Goal: Find specific page/section: Find specific page/section

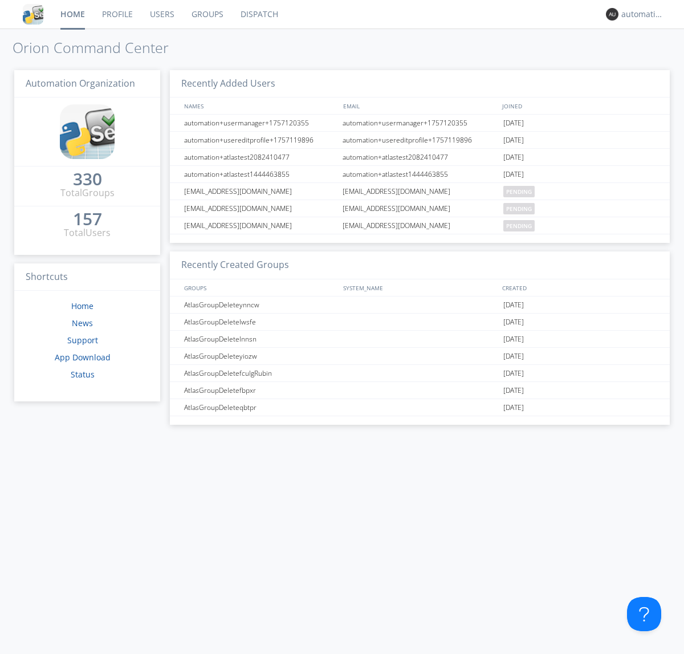
click at [258, 14] on link "Dispatch" at bounding box center [259, 14] width 55 height 29
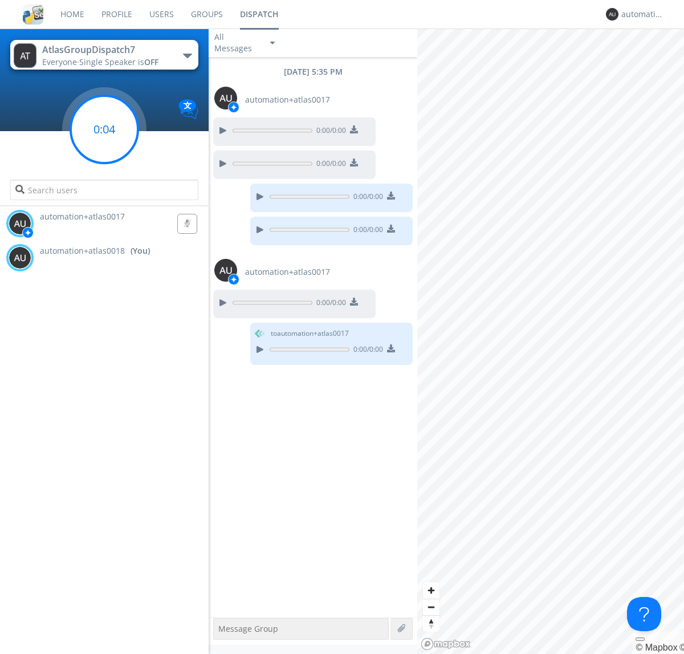
click at [104, 129] on g at bounding box center [104, 129] width 67 height 67
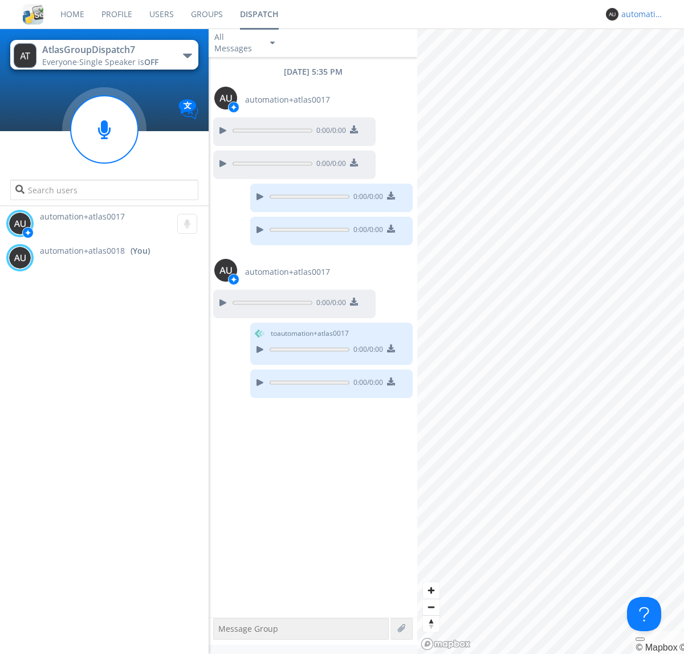
click at [640, 14] on div "automation+atlas0018" at bounding box center [643, 14] width 43 height 11
